Goal: Task Accomplishment & Management: Manage account settings

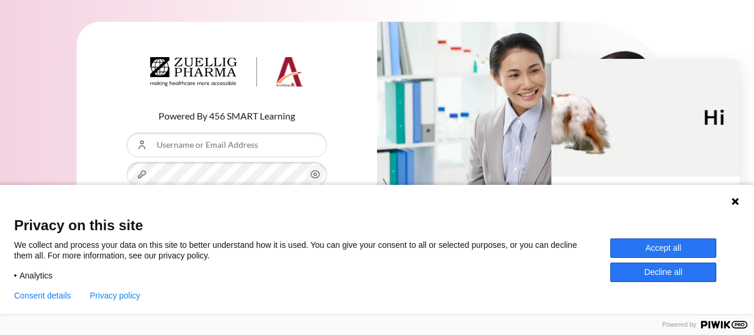
click at [736, 201] on icon at bounding box center [735, 201] width 7 height 7
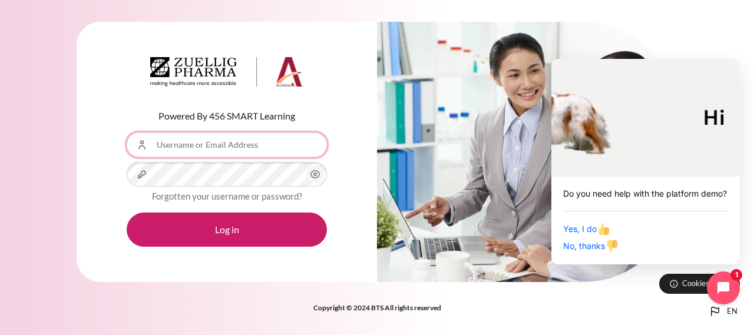
drag, startPoint x: 386, startPoint y: 1, endPoint x: 235, endPoint y: 141, distance: 206.4
click at [235, 141] on input "Username or Email Address" at bounding box center [227, 145] width 200 height 25
type input "[EMAIL_ADDRESS][DOMAIN_NAME]"
click at [296, 174] on tkfieldicon "Content" at bounding box center [295, 174] width 9 height 25
click at [295, 176] on tkfieldicon "Content" at bounding box center [295, 174] width 9 height 25
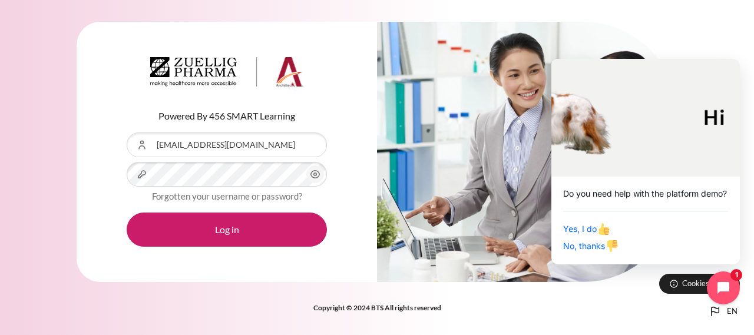
click at [318, 177] on icon "Content" at bounding box center [315, 175] width 9 height 8
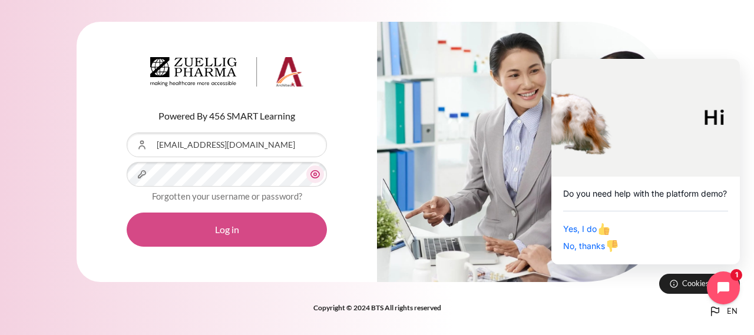
click at [262, 236] on button "Log in" at bounding box center [227, 230] width 200 height 34
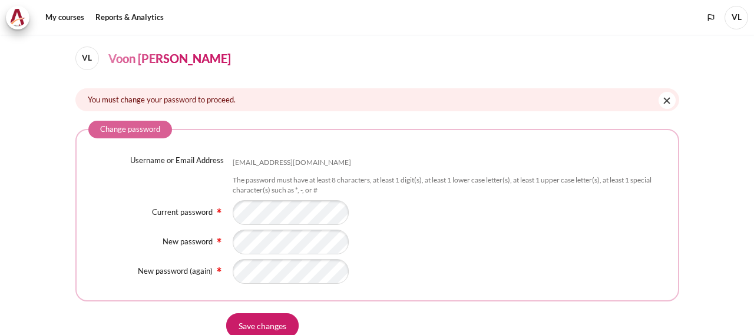
scroll to position [78, 0]
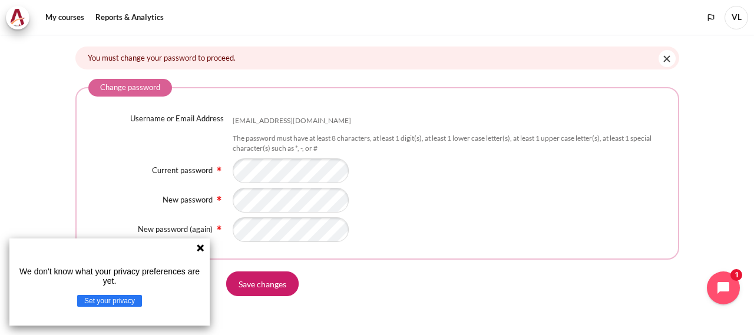
click at [204, 253] on icon at bounding box center [200, 247] width 9 height 9
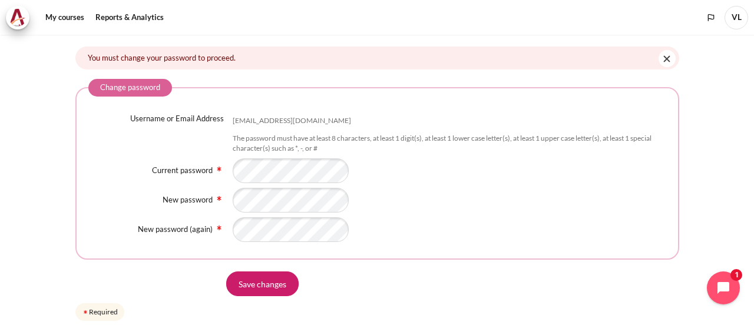
drag, startPoint x: 275, startPoint y: 281, endPoint x: 332, endPoint y: 285, distance: 57.3
click at [277, 282] on input "Save changes" at bounding box center [262, 284] width 73 height 25
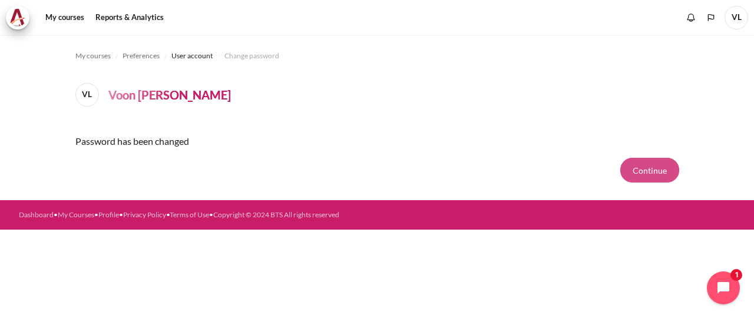
click at [659, 171] on button "Continue" at bounding box center [650, 170] width 59 height 25
